Goal: Communication & Community: Answer question/provide support

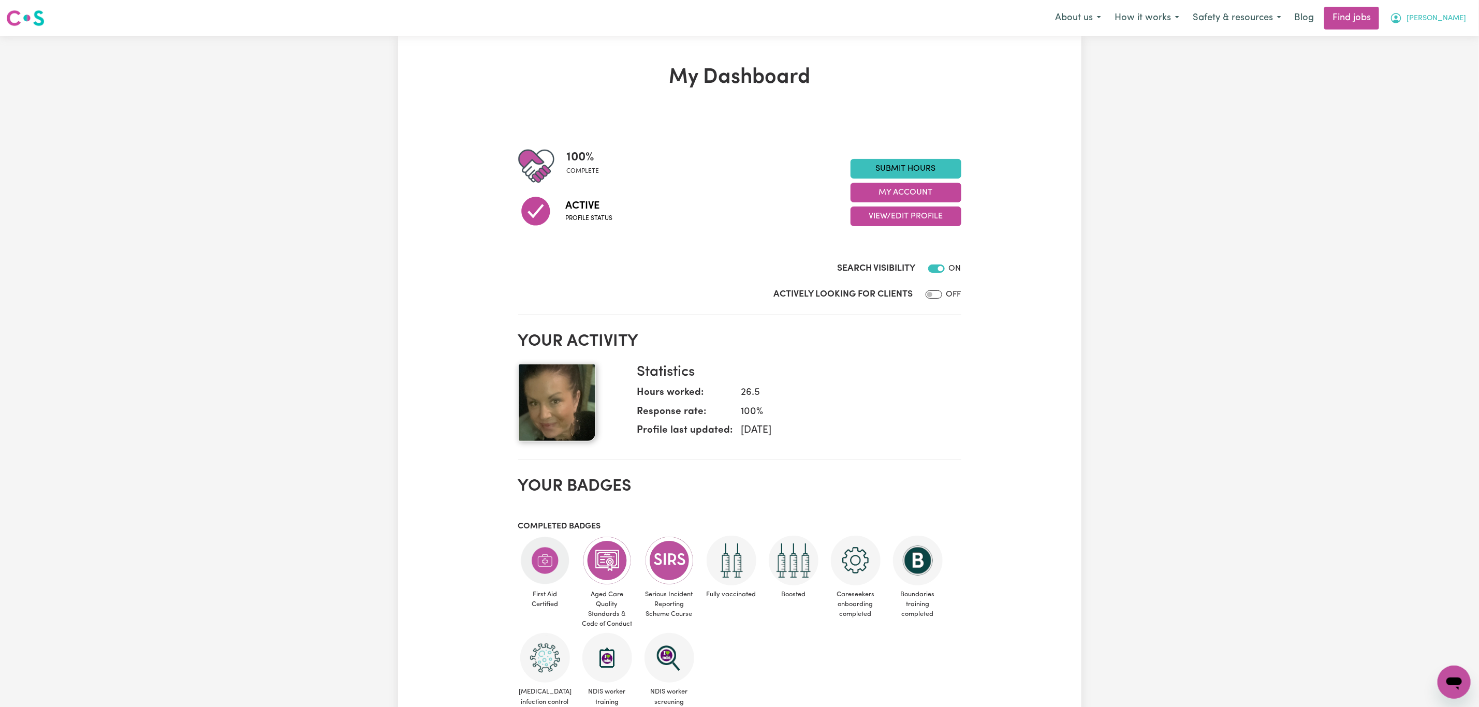
click at [1442, 22] on span "[PERSON_NAME]" at bounding box center [1437, 18] width 60 height 11
click at [1420, 41] on link "My Account" at bounding box center [1432, 41] width 82 height 20
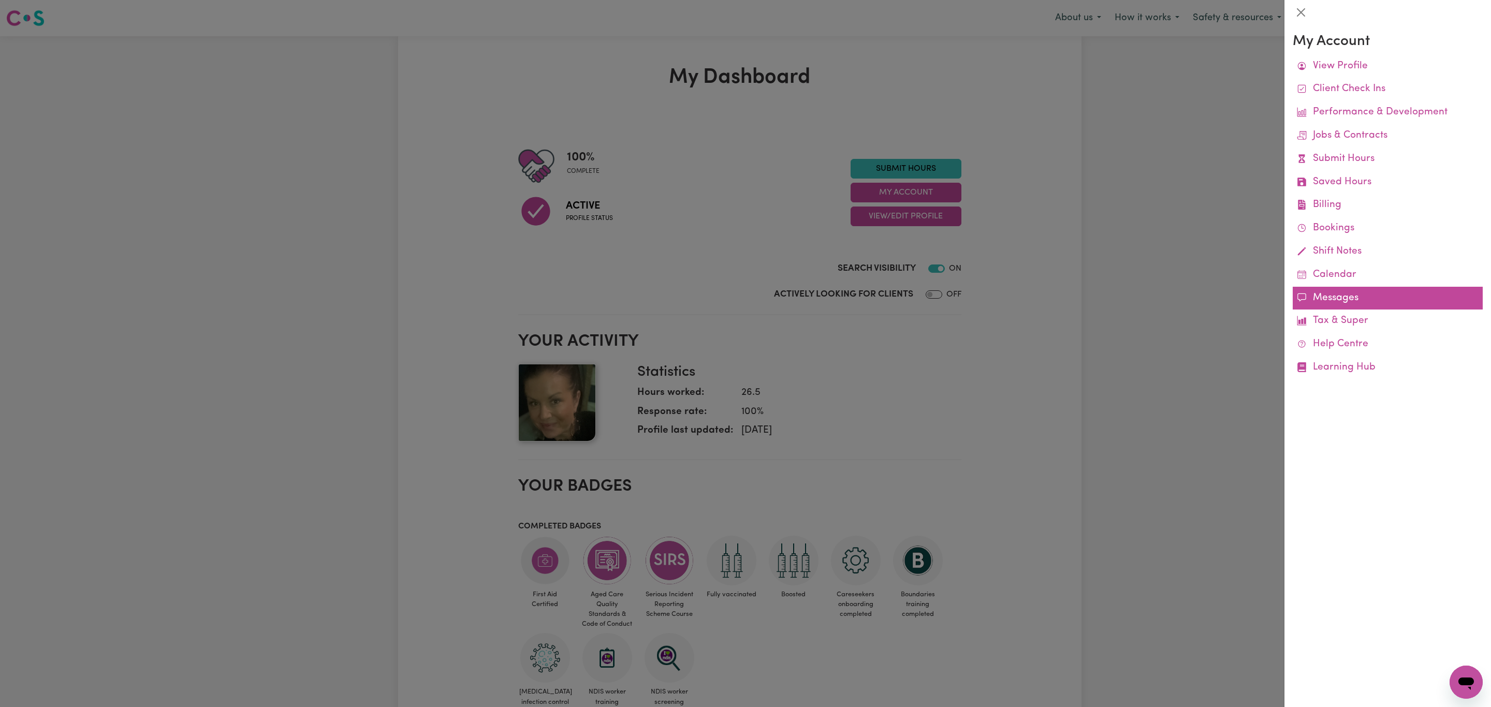
click at [1341, 300] on link "Messages" at bounding box center [1388, 298] width 190 height 23
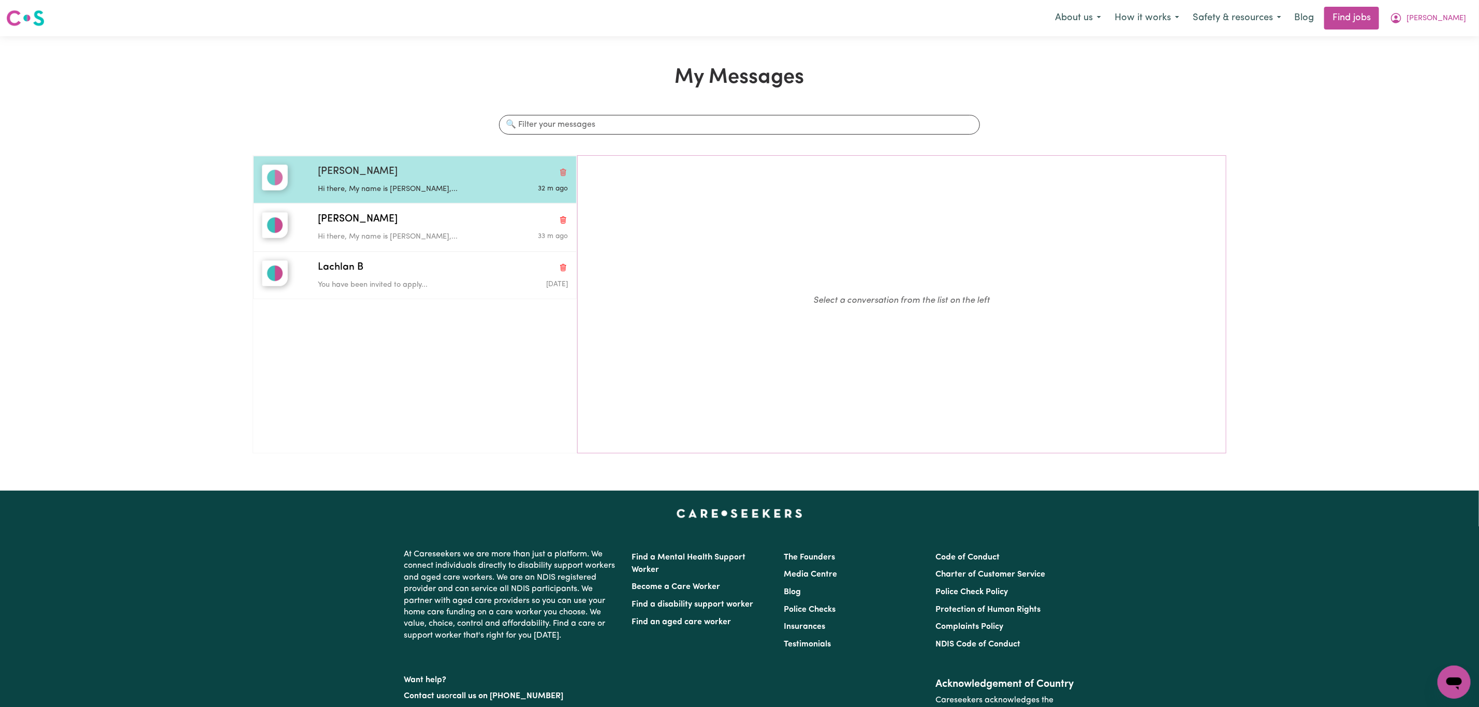
click at [438, 174] on div "[PERSON_NAME]" at bounding box center [443, 172] width 250 height 15
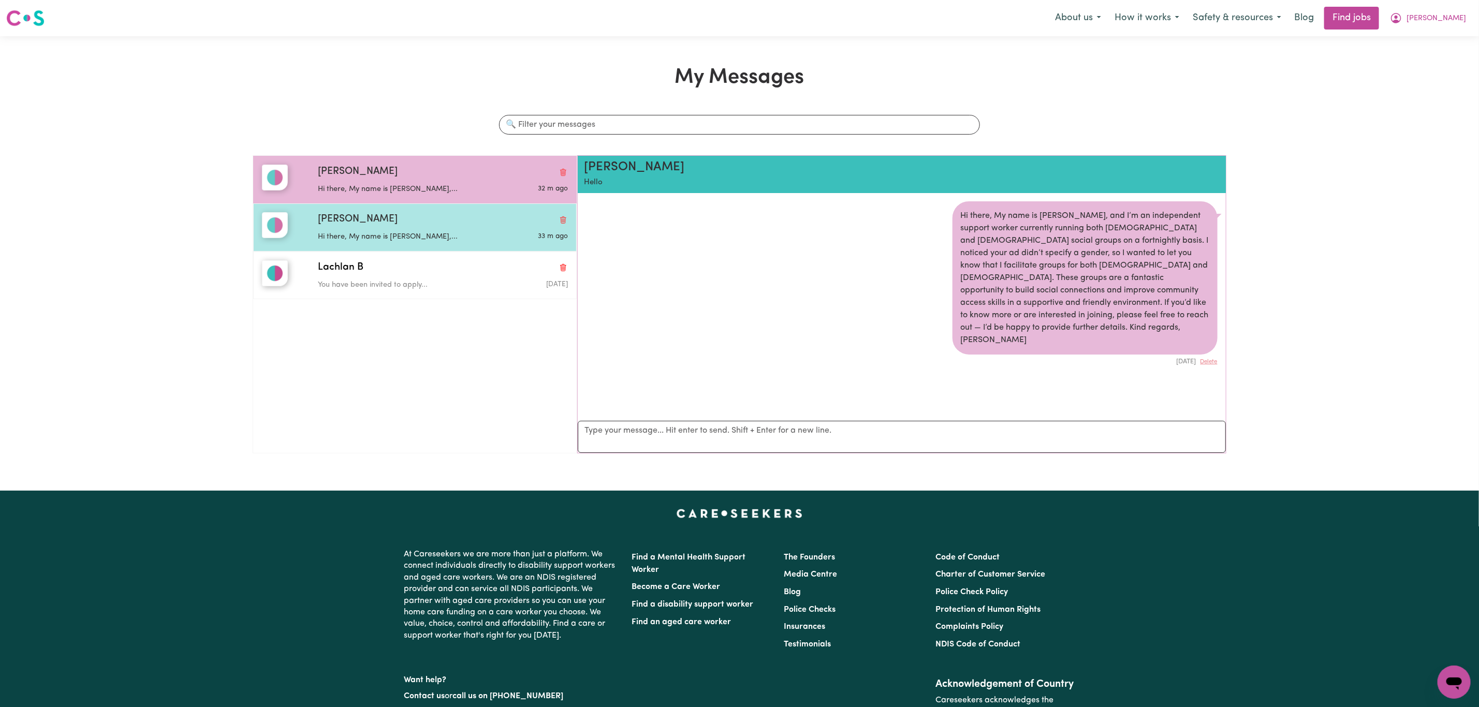
scroll to position [7, 0]
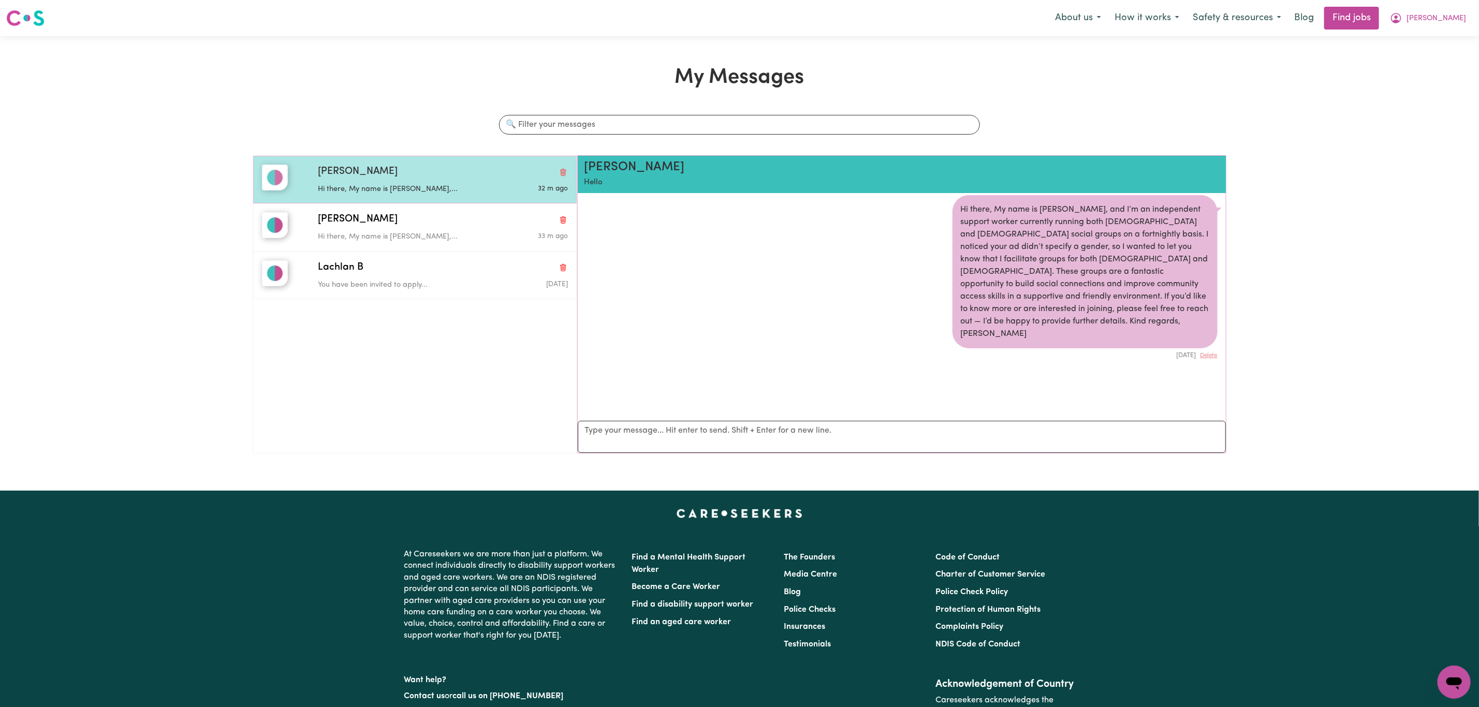
click at [322, 204] on div "[PERSON_NAME] there, My name is [PERSON_NAME],... 32 m ago" at bounding box center [415, 180] width 324 height 48
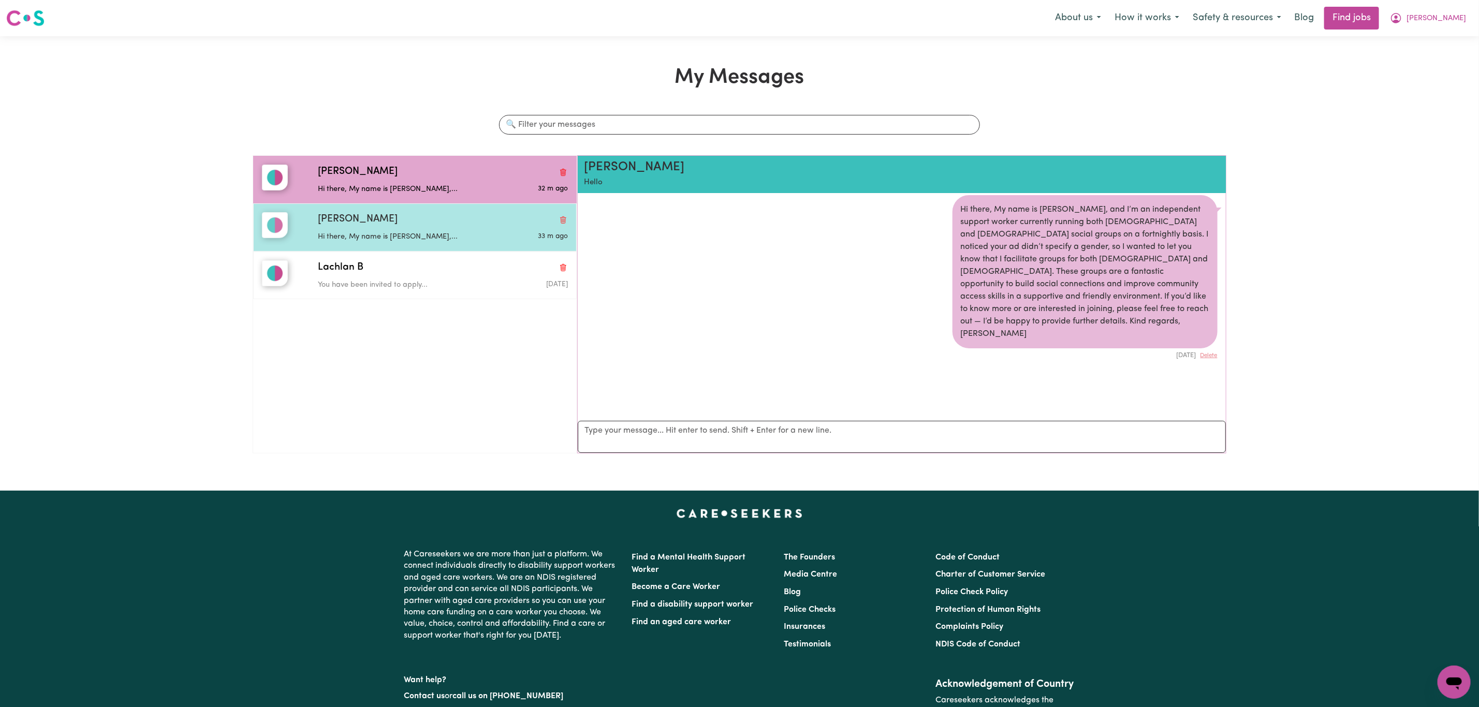
click at [293, 247] on div "[PERSON_NAME] Hi there, My name is [PERSON_NAME],... 33 m ago" at bounding box center [415, 228] width 324 height 48
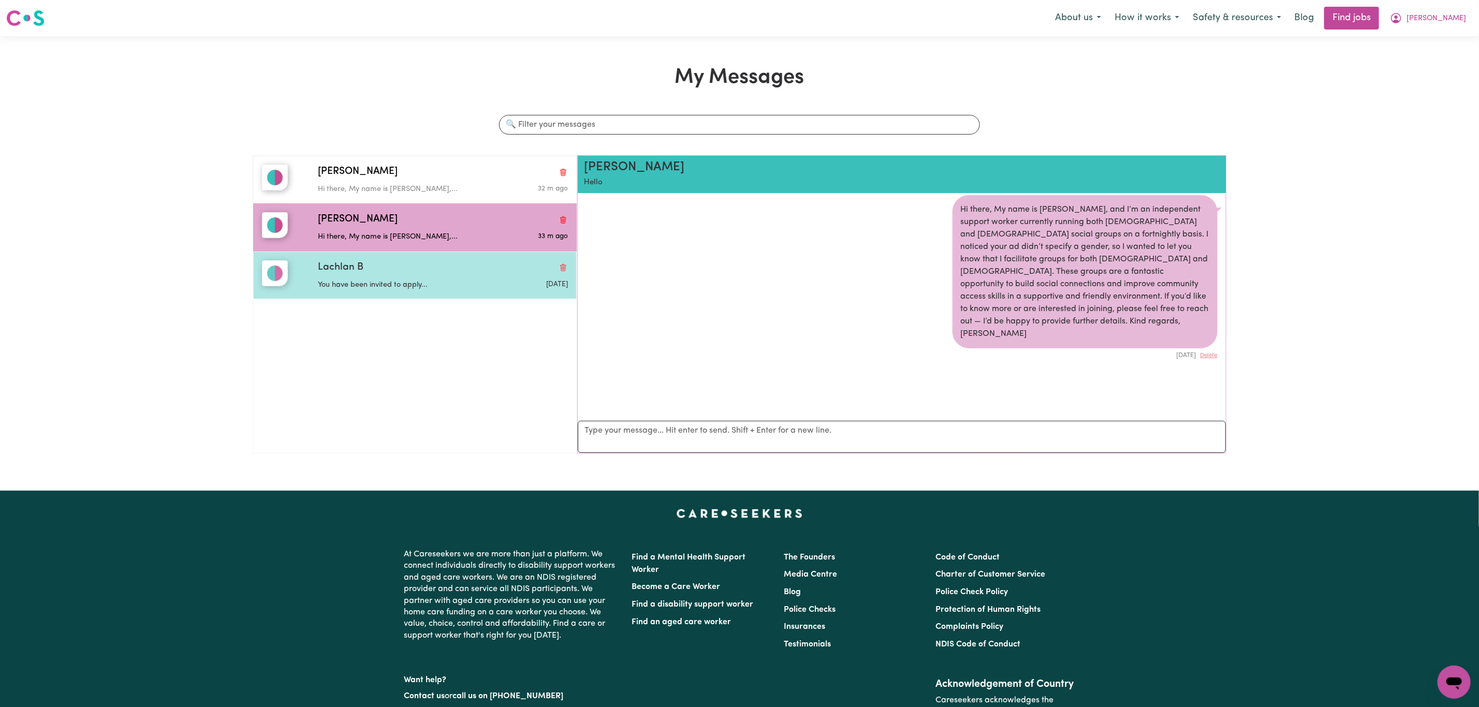
click at [330, 281] on p "You have been invited to apply..." at bounding box center [401, 285] width 167 height 11
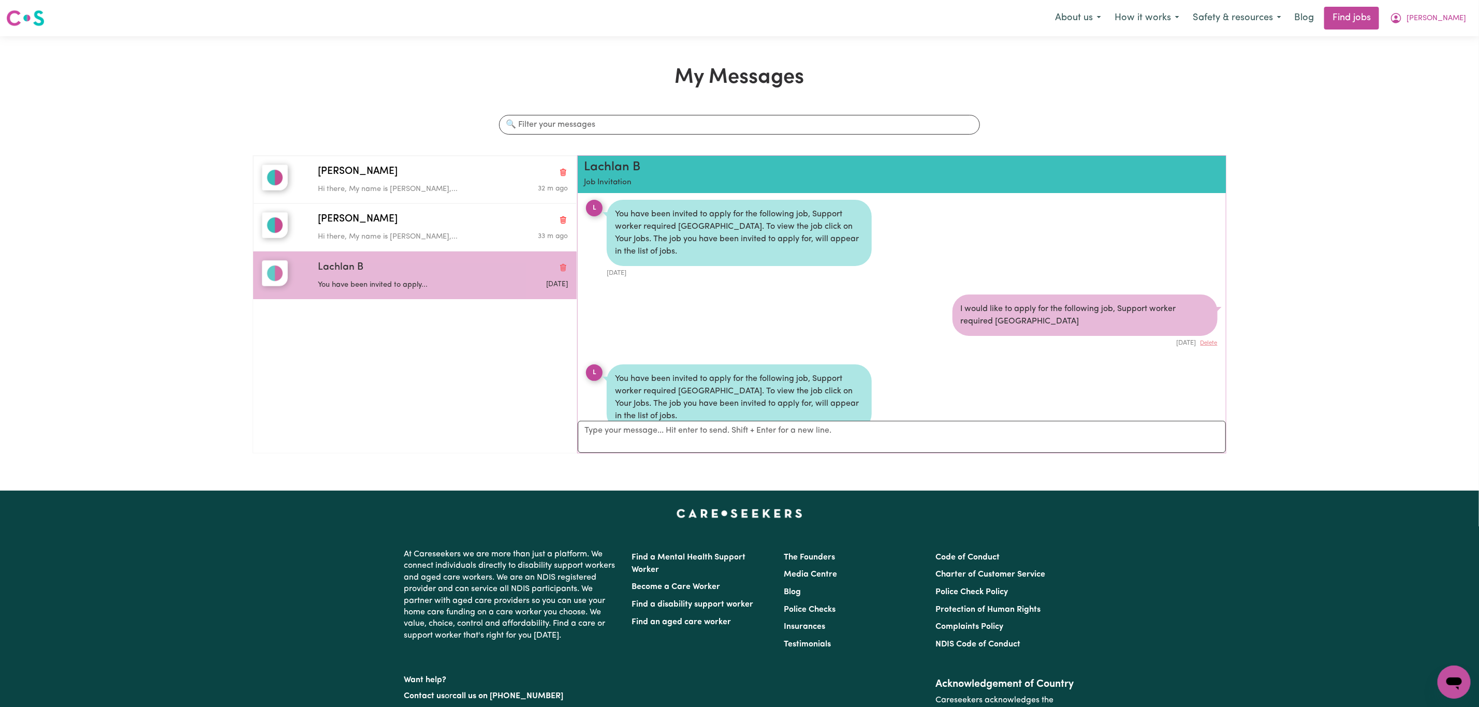
scroll to position [0, 0]
click at [1457, 22] on span "[PERSON_NAME]" at bounding box center [1437, 18] width 60 height 11
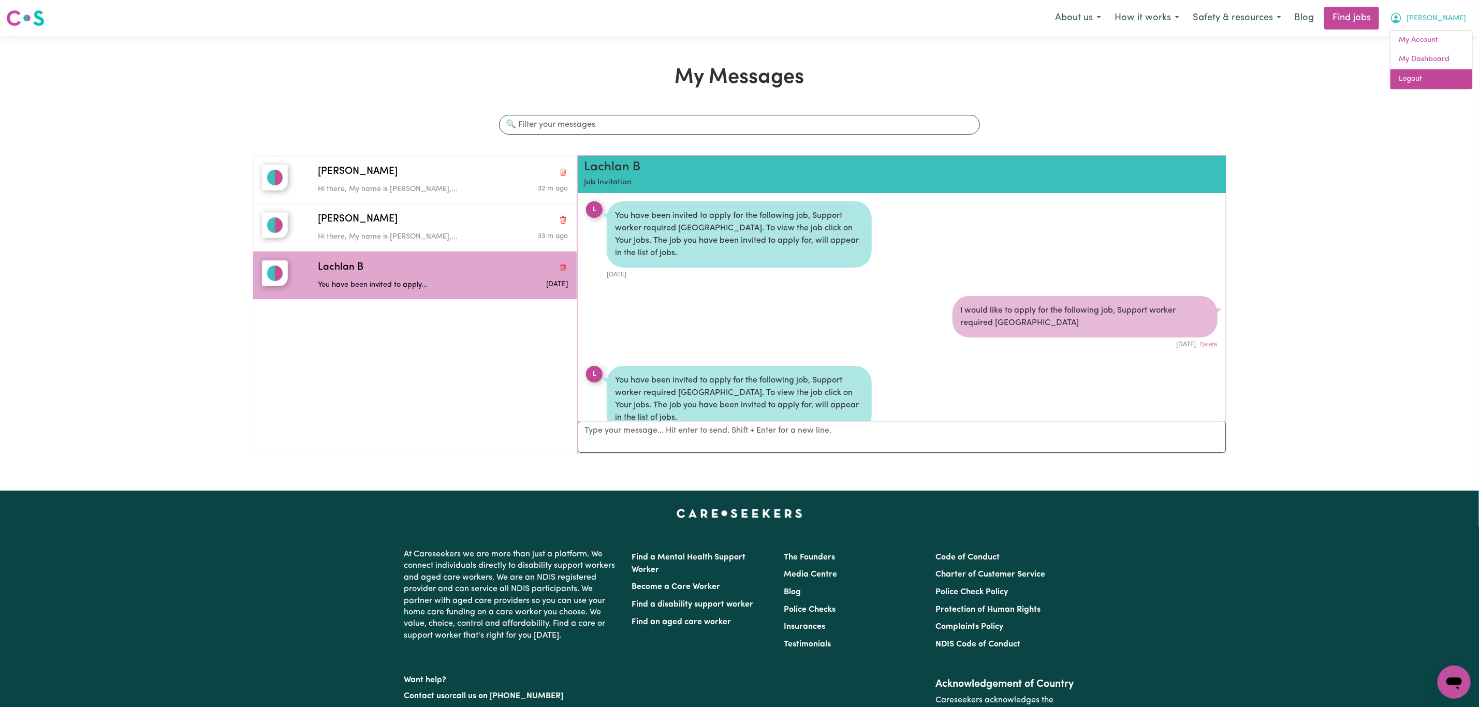
click at [1437, 77] on link "Logout" at bounding box center [1432, 79] width 82 height 20
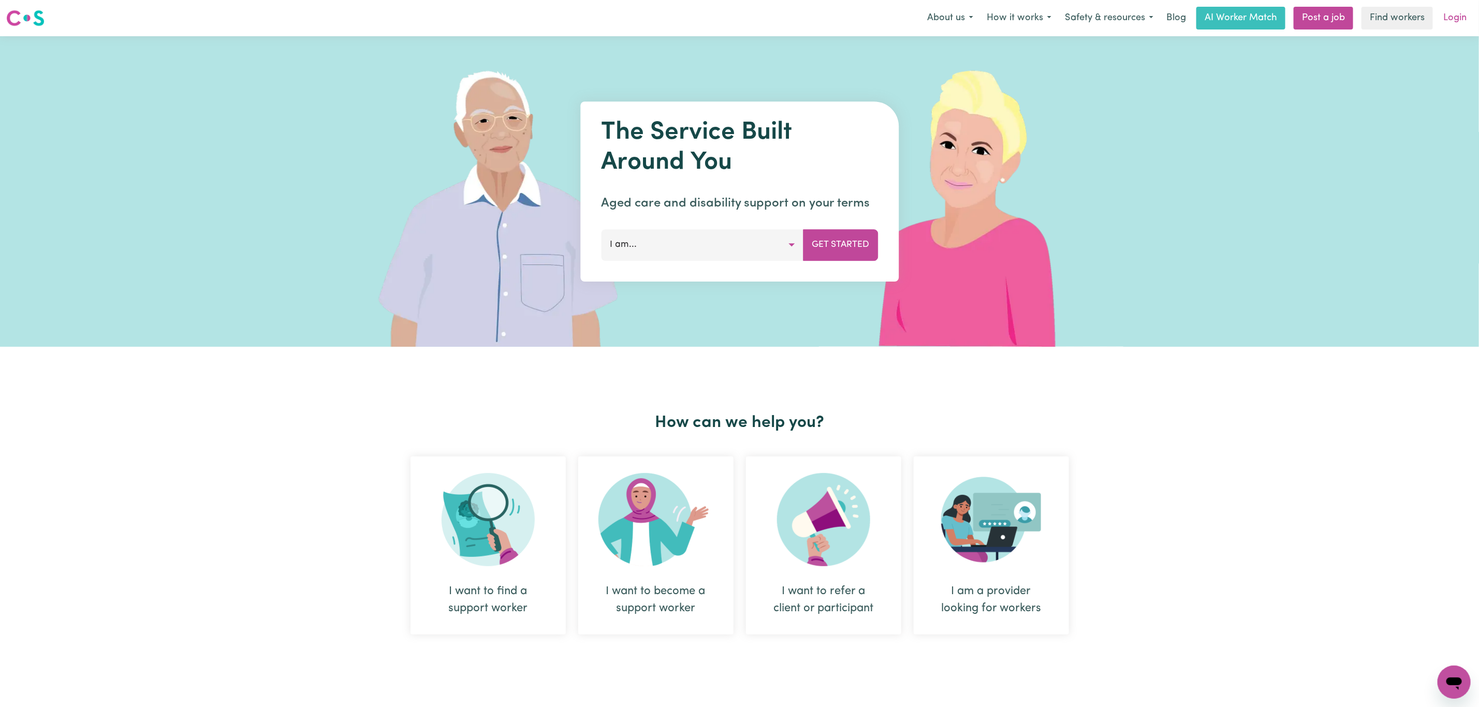
click at [1459, 9] on link "Login" at bounding box center [1456, 18] width 36 height 23
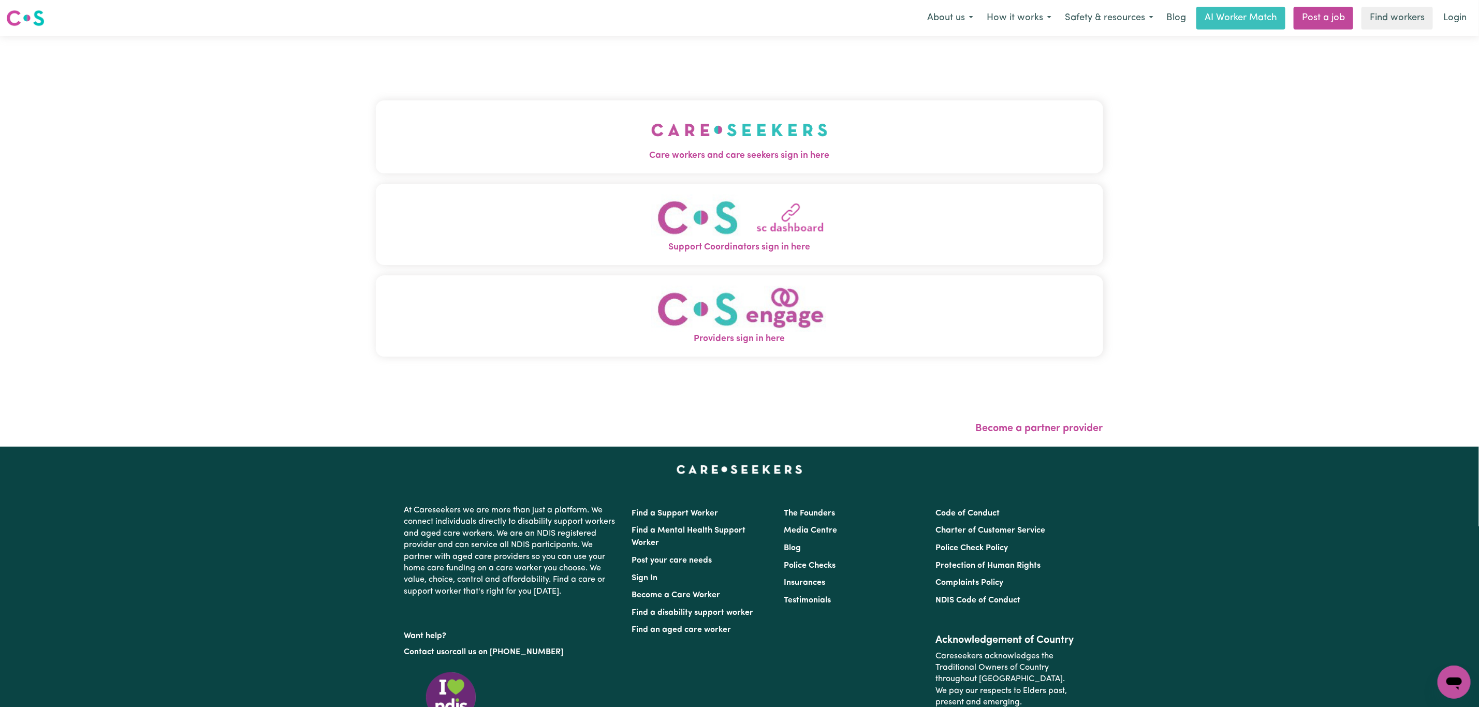
click at [737, 134] on img "Care workers and care seekers sign in here" at bounding box center [739, 130] width 177 height 38
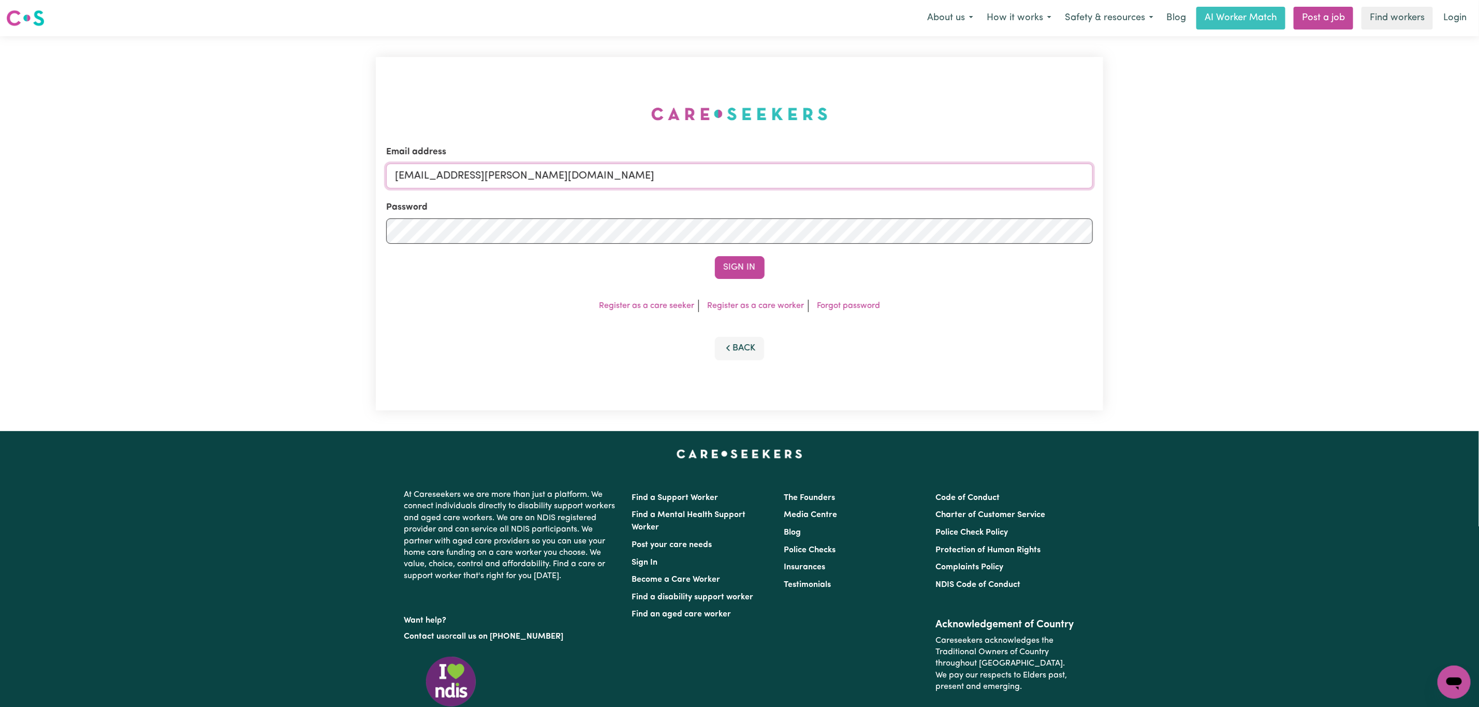
click at [456, 182] on input "[EMAIL_ADDRESS][PERSON_NAME][DOMAIN_NAME]" at bounding box center [739, 176] width 707 height 25
click at [454, 178] on input "[EMAIL_ADDRESS][PERSON_NAME][DOMAIN_NAME]" at bounding box center [739, 176] width 707 height 25
click at [690, 230] on form "Email address [EMAIL_ADDRESS][PERSON_NAME][DOMAIN_NAME] Password Sign In" at bounding box center [739, 213] width 707 height 134
type input "superuser~[EMAIL_ADDRESS][DOMAIN_NAME]"
click at [743, 255] on form "Email address superuser~[EMAIL_ADDRESS][DOMAIN_NAME] Password Sign In" at bounding box center [739, 213] width 707 height 134
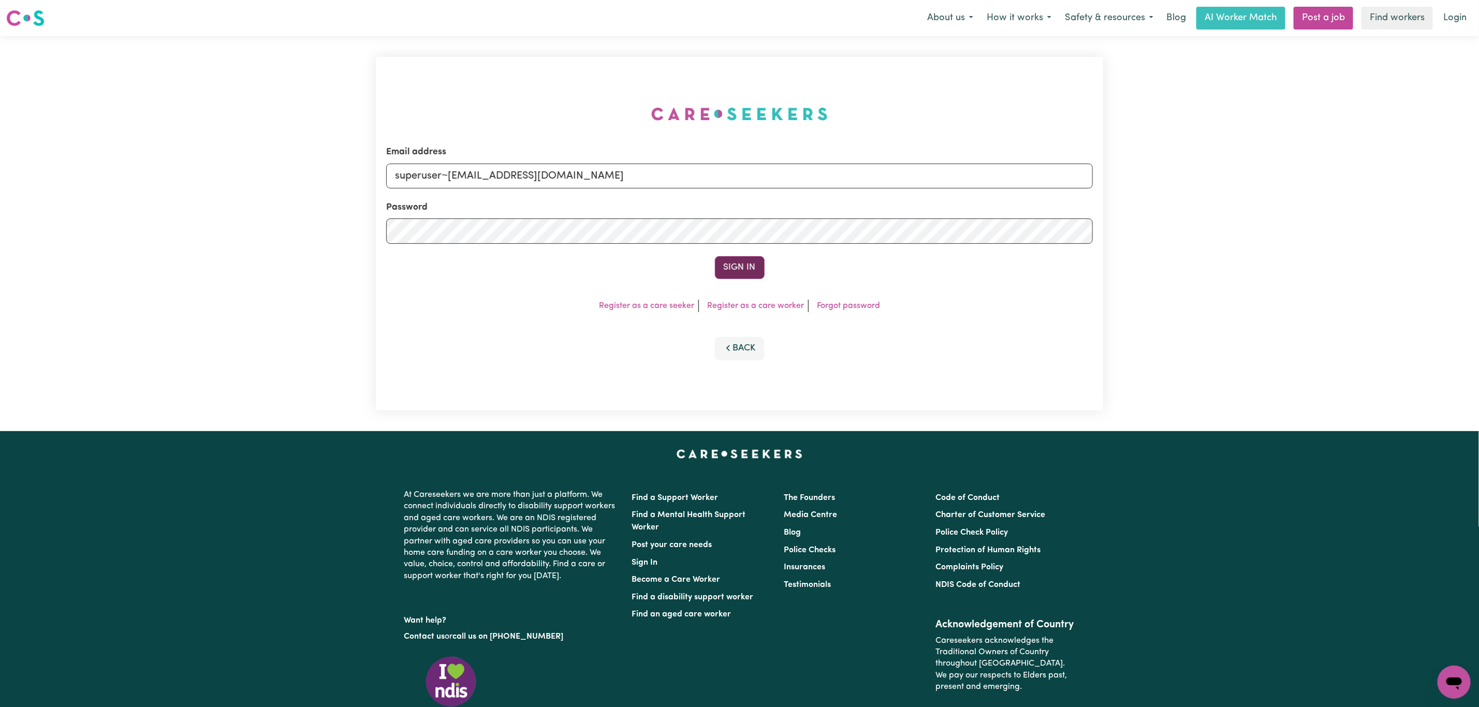
click at [741, 258] on button "Sign In" at bounding box center [740, 267] width 50 height 23
